Goal: Information Seeking & Learning: Learn about a topic

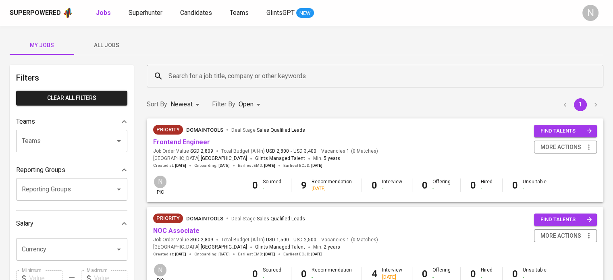
click at [106, 46] on span "All Jobs" at bounding box center [106, 45] width 55 height 10
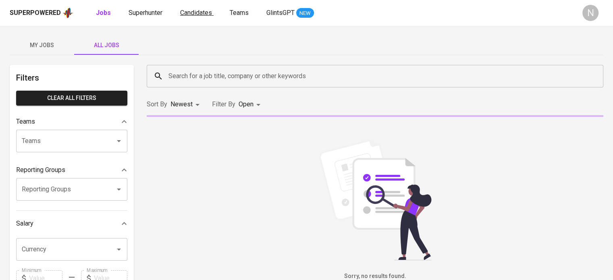
click at [197, 15] on span "Candidates" at bounding box center [196, 13] width 32 height 8
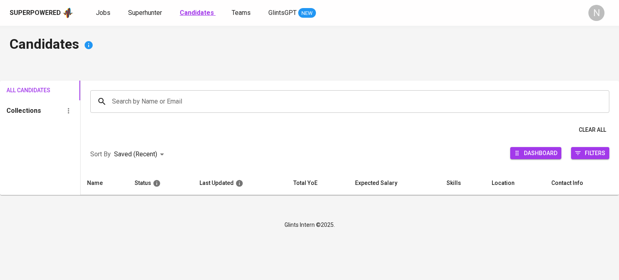
click at [190, 16] on b "Candidates" at bounding box center [197, 13] width 34 height 8
click at [132, 15] on span "Superhunter" at bounding box center [145, 13] width 34 height 8
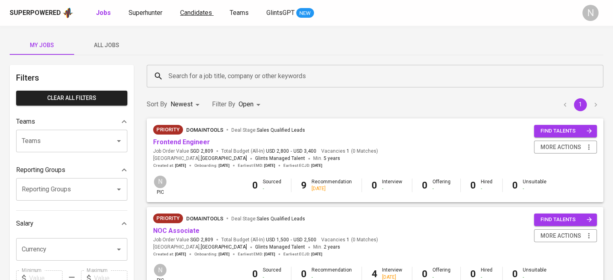
click at [182, 12] on span "Candidates" at bounding box center [196, 13] width 32 height 8
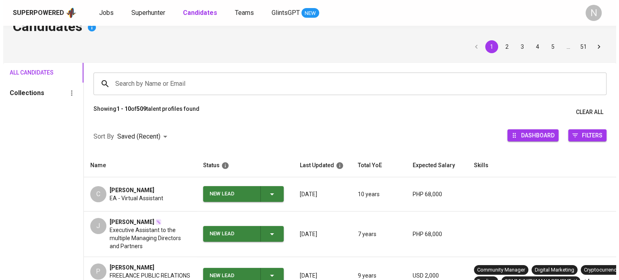
scroll to position [40, 0]
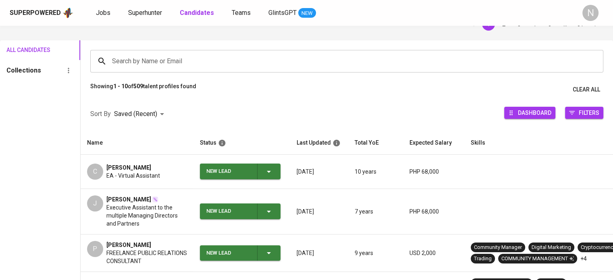
click at [137, 166] on span "[PERSON_NAME]" at bounding box center [128, 168] width 45 height 8
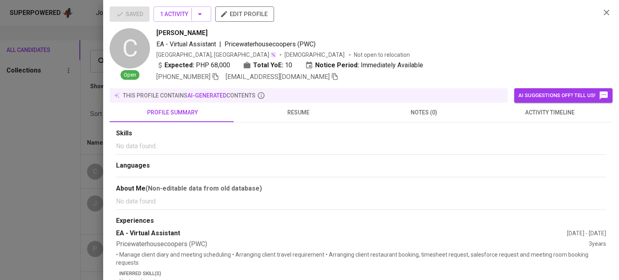
drag, startPoint x: 206, startPoint y: 35, endPoint x: 156, endPoint y: 32, distance: 50.1
click at [156, 32] on div "[PERSON_NAME]" at bounding box center [374, 33] width 437 height 10
copy span "[PERSON_NAME]"
click at [331, 76] on icon "button" at bounding box center [334, 76] width 7 height 7
click at [293, 111] on span "resume" at bounding box center [298, 113] width 116 height 10
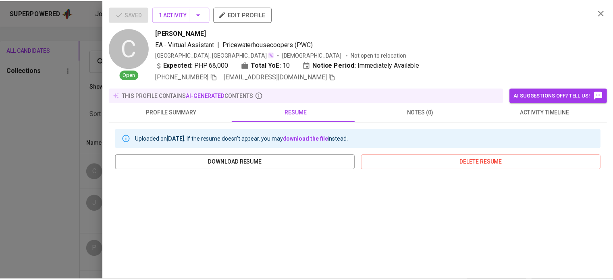
scroll to position [150, 0]
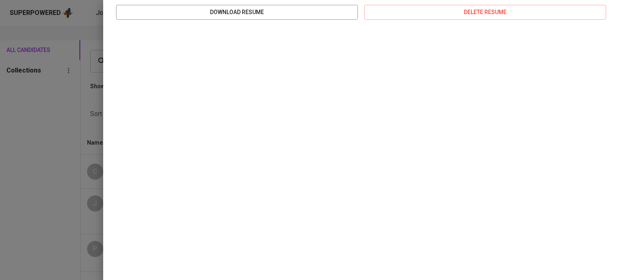
click at [39, 105] on div at bounding box center [309, 140] width 619 height 280
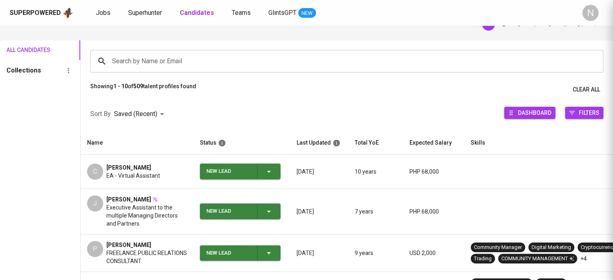
scroll to position [0, 0]
click at [149, 196] on span "[PERSON_NAME]" at bounding box center [128, 199] width 45 height 8
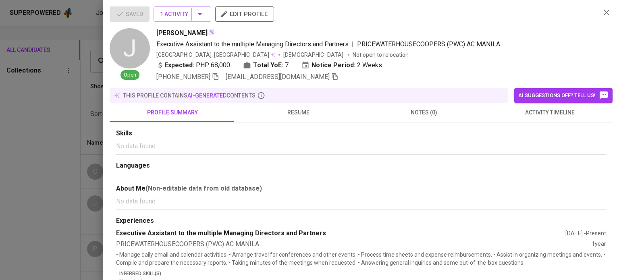
drag, startPoint x: 221, startPoint y: 34, endPoint x: 157, endPoint y: 34, distance: 64.5
click at [157, 34] on span "[PERSON_NAME]" at bounding box center [181, 33] width 51 height 10
copy span "[PERSON_NAME]"
click at [300, 72] on span "[EMAIL_ADDRESS][DOMAIN_NAME]" at bounding box center [282, 77] width 113 height 10
click at [331, 74] on icon "button" at bounding box center [334, 76] width 7 height 7
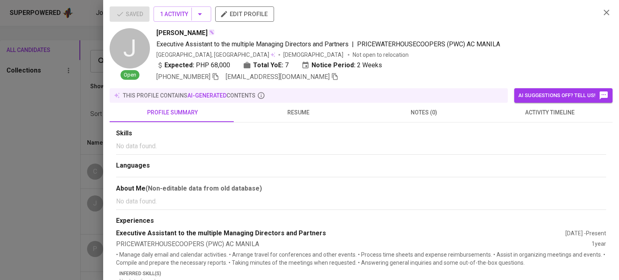
click at [45, 153] on div at bounding box center [309, 140] width 619 height 280
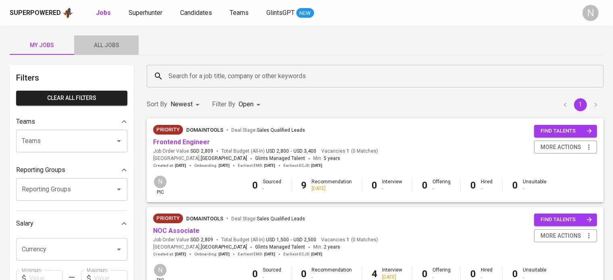
click at [116, 45] on span "All Jobs" at bounding box center [106, 45] width 55 height 10
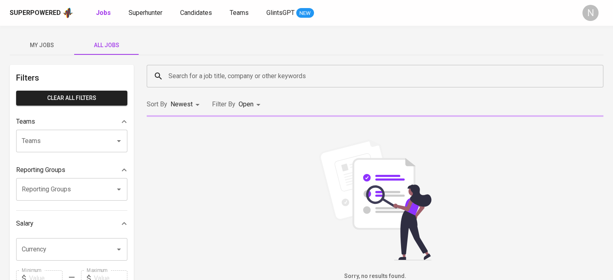
click at [253, 80] on input "Search for a job title, company or other keywords" at bounding box center [376, 75] width 421 height 15
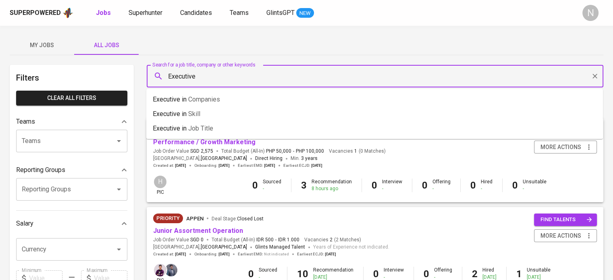
type input "Executive"
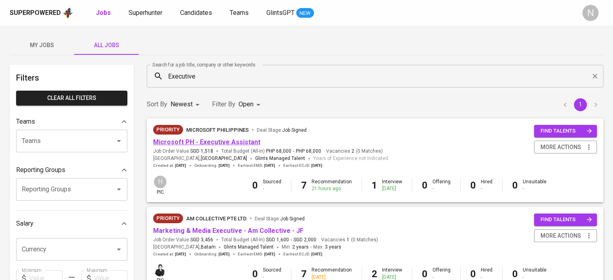
click at [214, 141] on link "Microsoft PH - Executive Assistant" at bounding box center [206, 142] width 107 height 8
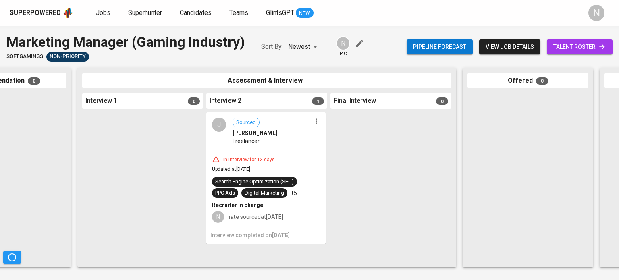
scroll to position [0, 241]
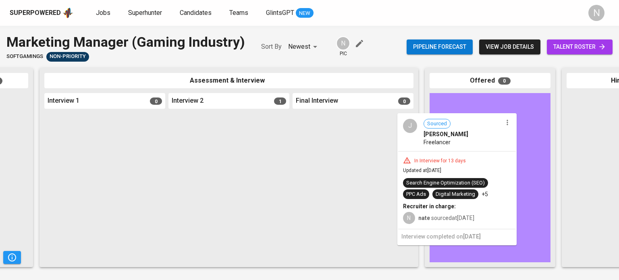
drag, startPoint x: 244, startPoint y: 168, endPoint x: 477, endPoint y: 167, distance: 232.4
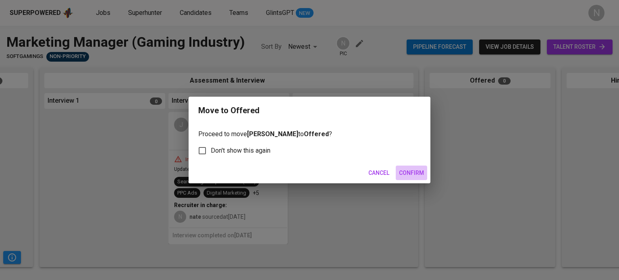
click at [411, 177] on span "Confirm" at bounding box center [411, 173] width 25 height 10
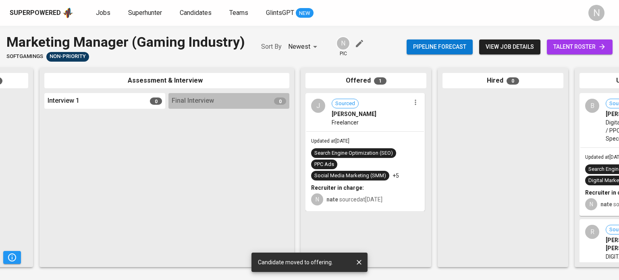
click at [180, 168] on div at bounding box center [228, 187] width 121 height 150
